Goal: Find specific page/section: Find specific page/section

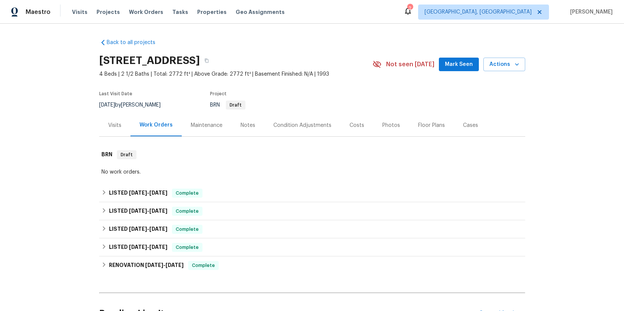
scroll to position [63, 0]
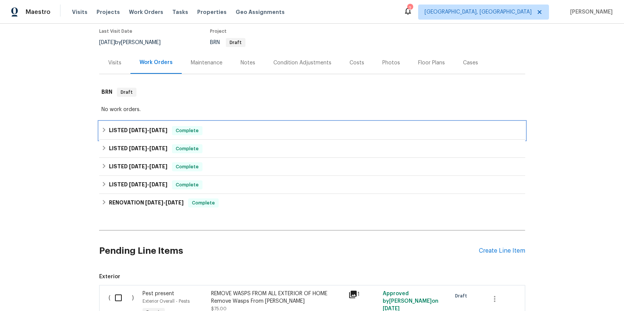
click at [129, 131] on span "[DATE]" at bounding box center [138, 130] width 18 height 5
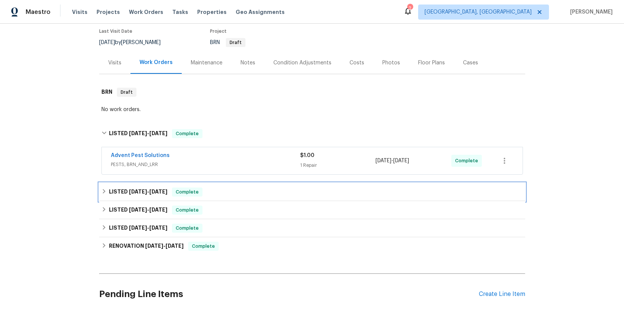
click at [133, 191] on span "[DATE]" at bounding box center [138, 191] width 18 height 5
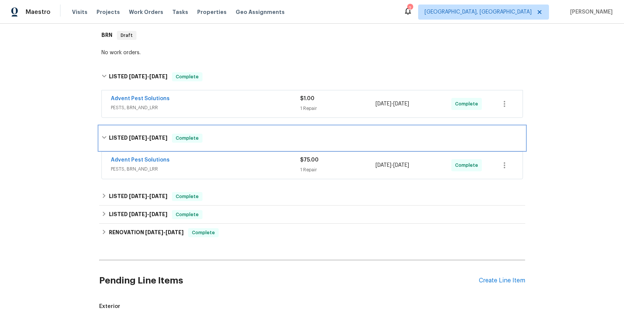
scroll to position [126, 0]
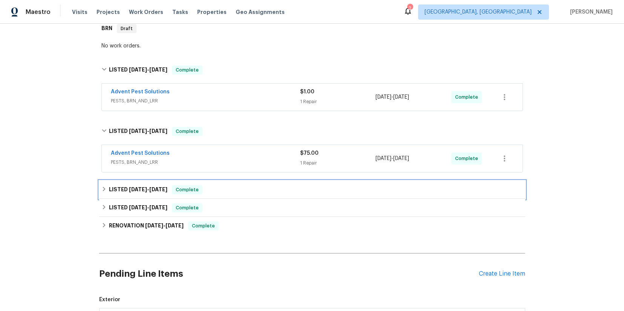
click at [139, 189] on span "[DATE]" at bounding box center [138, 189] width 18 height 5
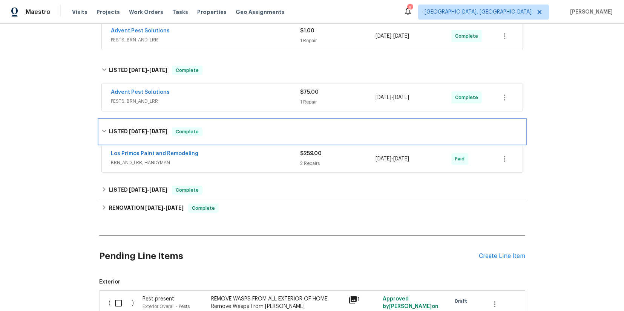
scroll to position [191, 0]
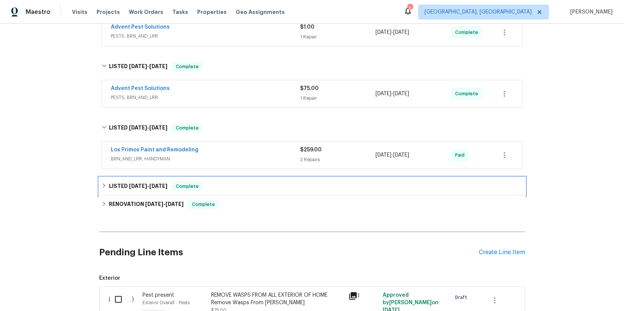
drag, startPoint x: 142, startPoint y: 187, endPoint x: 154, endPoint y: 178, distance: 14.2
click at [142, 187] on span "[DATE]" at bounding box center [138, 186] width 18 height 5
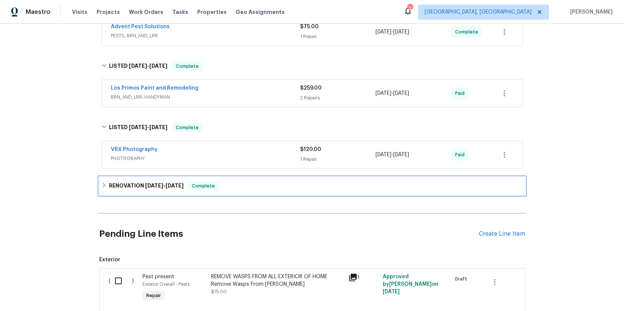
click at [156, 187] on span "[DATE]" at bounding box center [154, 185] width 18 height 5
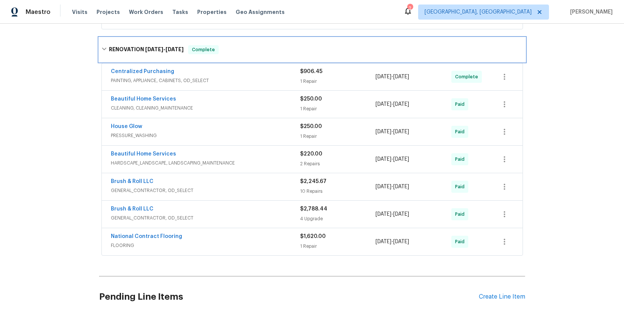
scroll to position [393, 0]
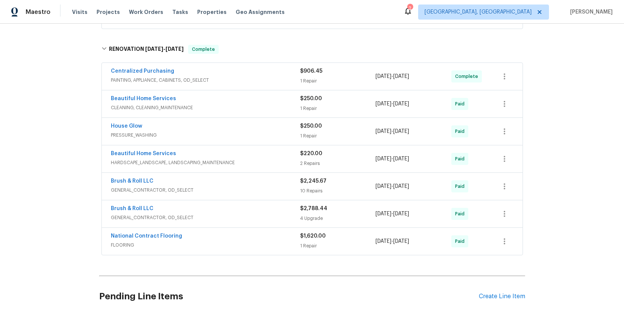
click at [136, 216] on span "GENERAL_CONTRACTOR, OD_SELECT" at bounding box center [205, 218] width 189 height 8
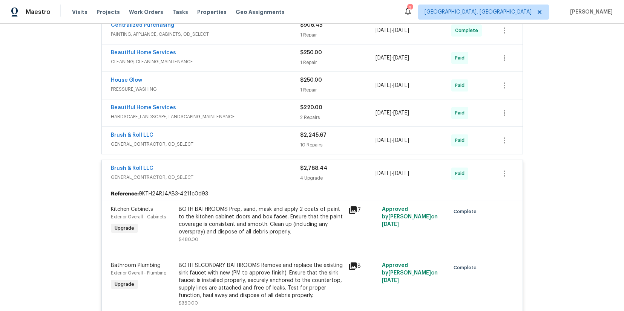
scroll to position [373, 0]
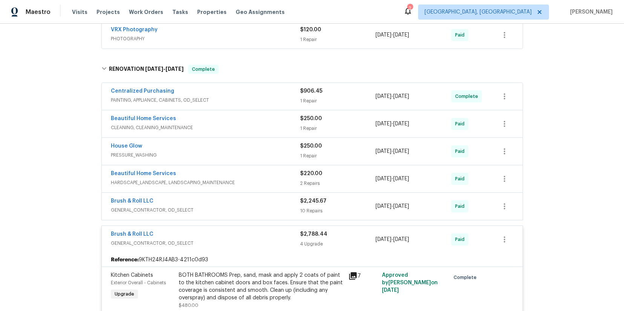
click at [139, 182] on span "HARDSCAPE_LANDSCAPE, LANDSCAPING_MAINTENANCE" at bounding box center [205, 183] width 189 height 8
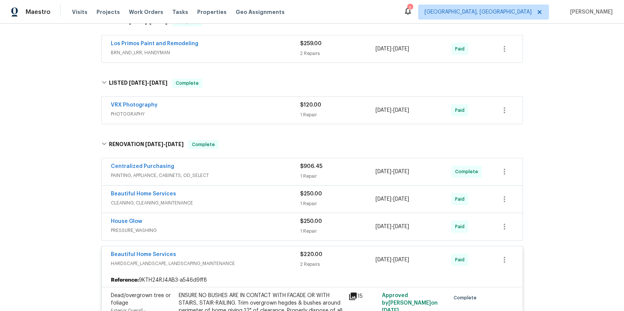
scroll to position [214, 0]
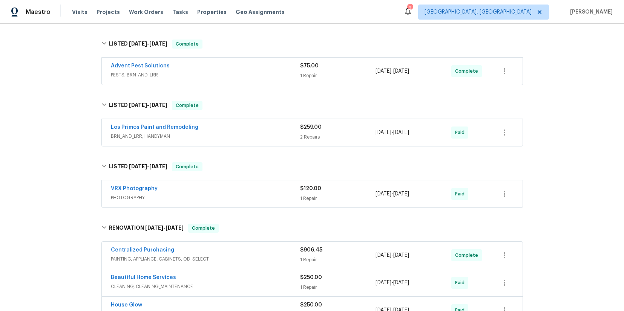
click at [153, 136] on span "BRN_AND_LRR, HANDYMAN" at bounding box center [205, 137] width 189 height 8
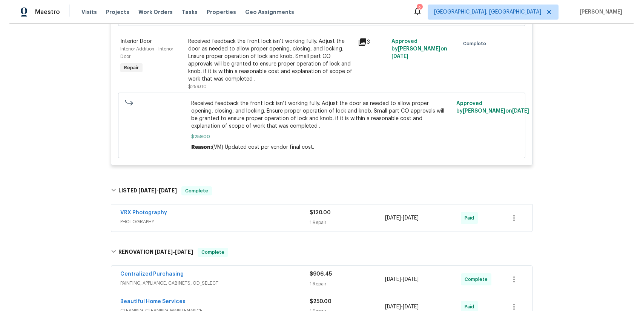
scroll to position [429, 0]
